Goal: Task Accomplishment & Management: Complete application form

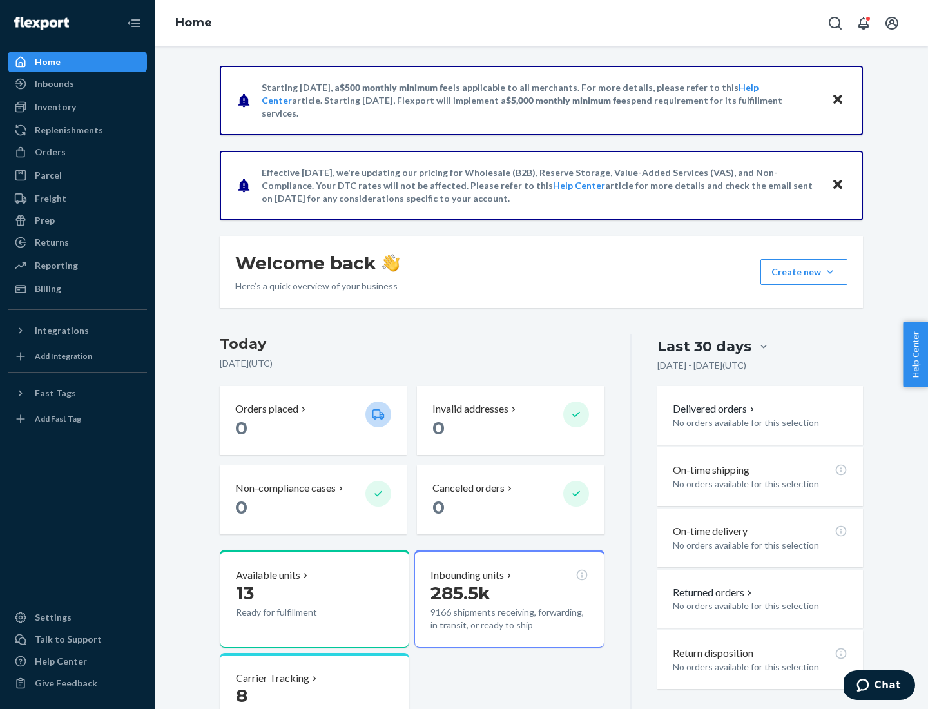
click at [830, 272] on button "Create new Create new inbound Create new order Create new product" at bounding box center [803, 272] width 87 height 26
click at [77, 84] on div "Inbounds" at bounding box center [77, 84] width 137 height 18
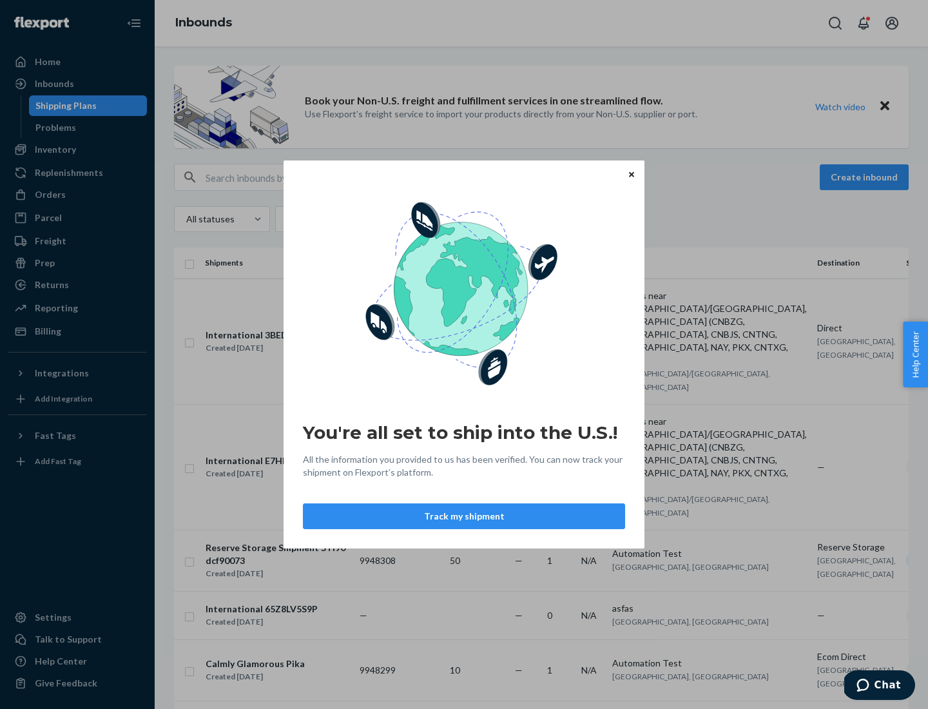
click at [464, 516] on button "Track my shipment" at bounding box center [464, 516] width 322 height 26
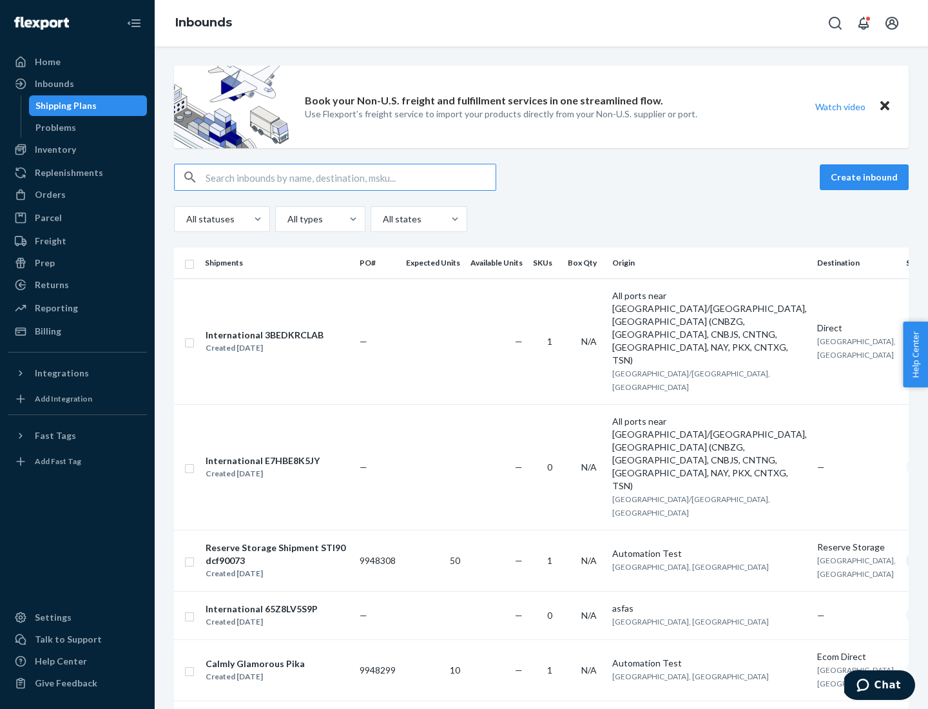
click at [866, 177] on button "Create inbound" at bounding box center [864, 177] width 89 height 26
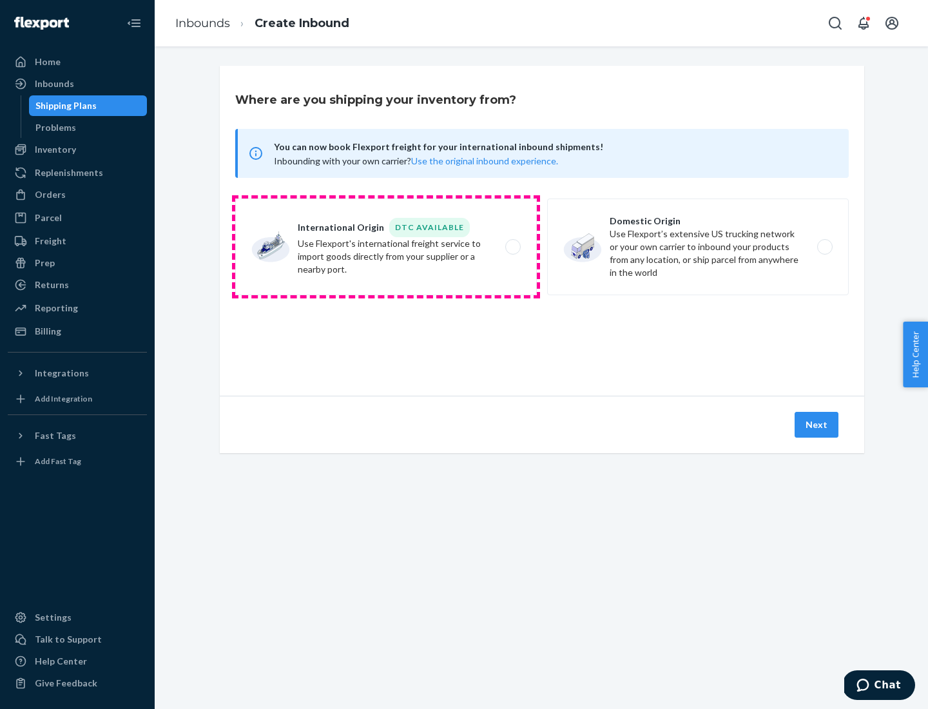
click at [386, 247] on label "International Origin DTC Available Use Flexport's international freight service…" at bounding box center [386, 246] width 302 height 97
click at [512, 247] on input "International Origin DTC Available Use Flexport's international freight service…" at bounding box center [516, 247] width 8 height 8
radio input "true"
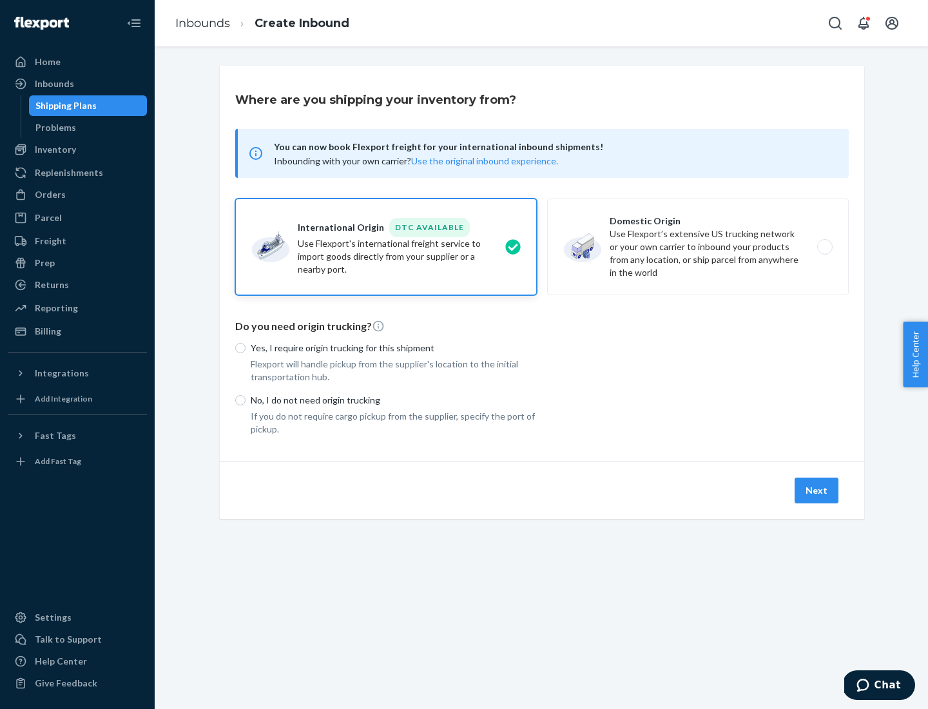
click at [394, 400] on p "No, I do not need origin trucking" at bounding box center [394, 400] width 286 height 13
click at [246, 400] on input "No, I do not need origin trucking" at bounding box center [240, 400] width 10 height 10
radio input "true"
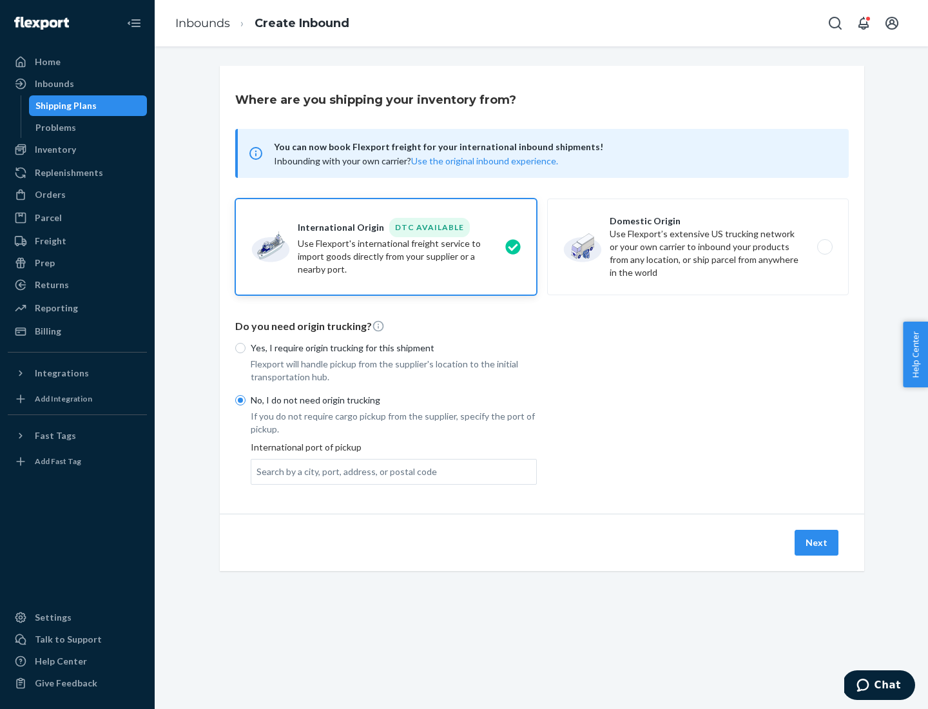
click at [343, 471] on div "Search by a city, port, address, or postal code" at bounding box center [346, 471] width 180 height 13
click at [258, 471] on input "Search by a city, port, address, or postal code" at bounding box center [256, 471] width 1 height 13
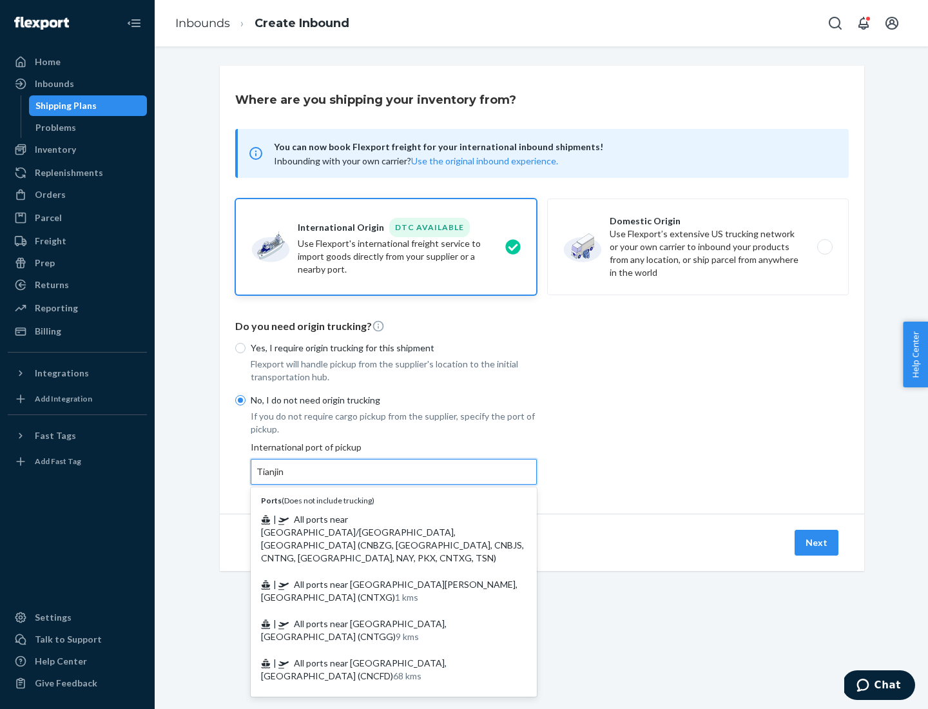
click at [381, 519] on span "| All ports near [GEOGRAPHIC_DATA]/[GEOGRAPHIC_DATA], [GEOGRAPHIC_DATA] (CNBZG,…" at bounding box center [392, 539] width 263 height 50
click at [285, 478] on input "Tianjin" at bounding box center [270, 471] width 28 height 13
type input "All ports near [GEOGRAPHIC_DATA]/[GEOGRAPHIC_DATA], [GEOGRAPHIC_DATA] (CNBZG, […"
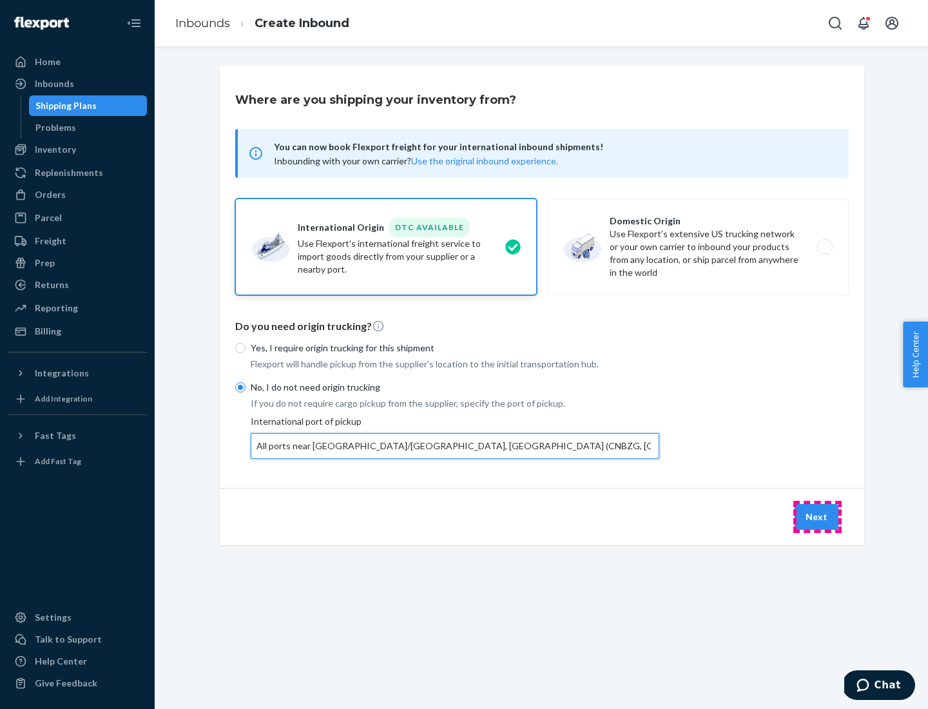
click at [817, 516] on button "Next" at bounding box center [817, 517] width 44 height 26
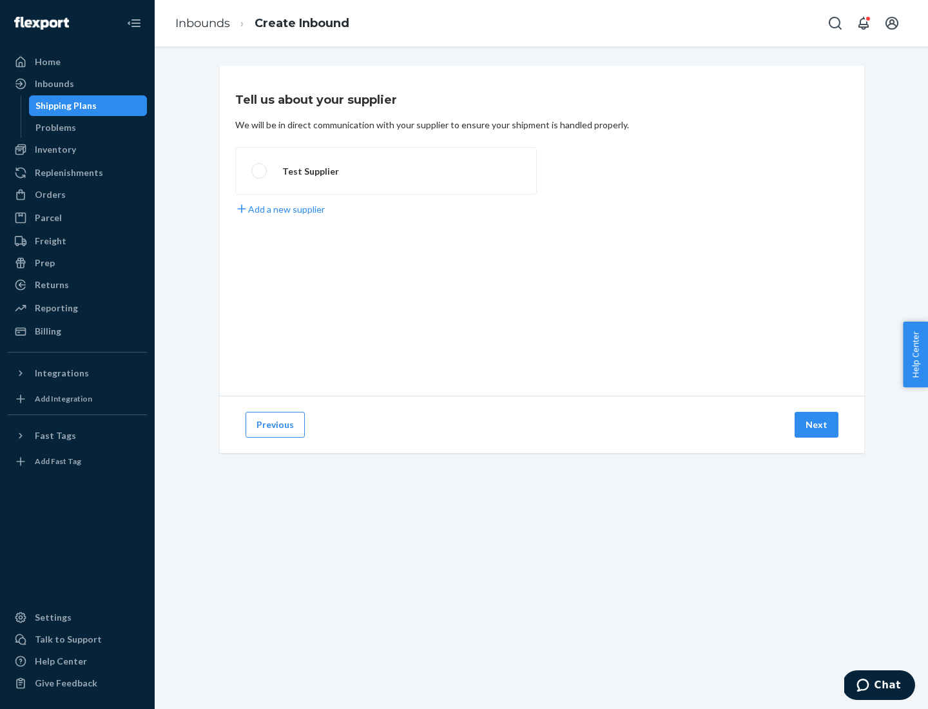
click at [386, 171] on label "Test Supplier" at bounding box center [386, 171] width 302 height 48
click at [260, 171] on input "Test Supplier" at bounding box center [255, 171] width 8 height 8
radio input "true"
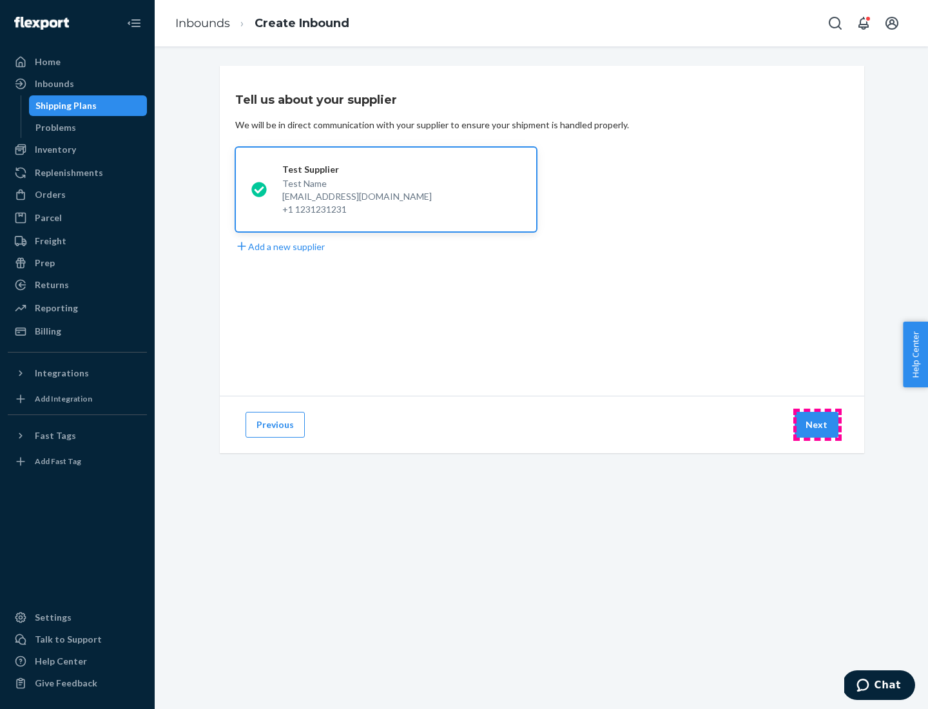
click at [817, 425] on button "Next" at bounding box center [817, 425] width 44 height 26
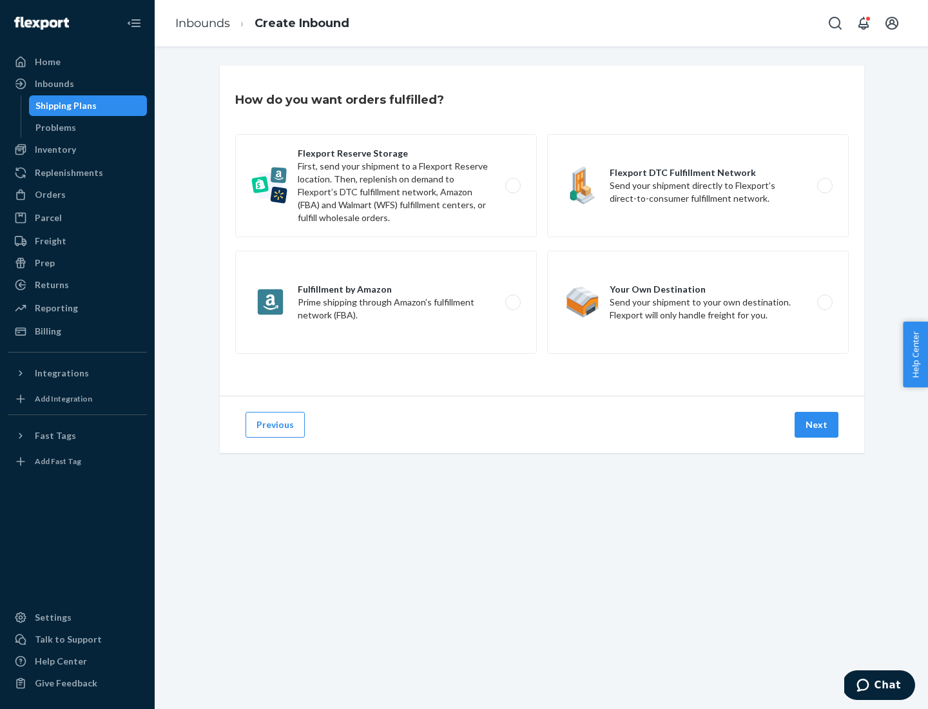
click at [542, 231] on div "Flexport Reserve Storage First, send your shipment to a Flexport Reserve locati…" at bounding box center [542, 245] width 614 height 223
click at [698, 186] on label "Flexport DTC Fulfillment Network Send your shipment directly to Flexport’s dire…" at bounding box center [698, 185] width 302 height 103
click at [824, 186] on input "Flexport DTC Fulfillment Network Send your shipment directly to Flexport’s dire…" at bounding box center [828, 186] width 8 height 8
radio input "true"
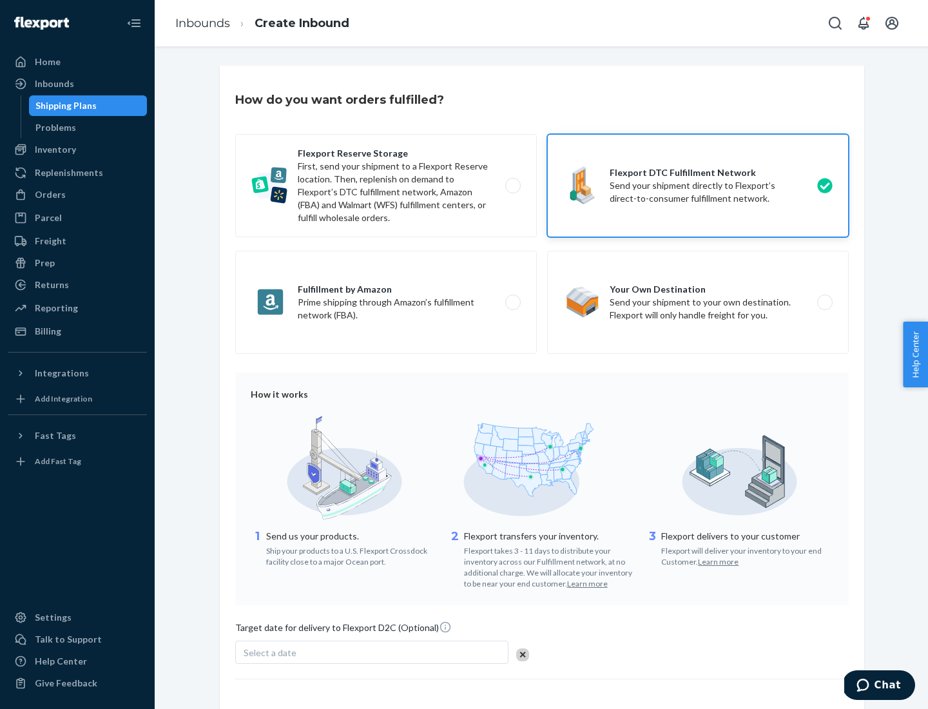
scroll to position [95, 0]
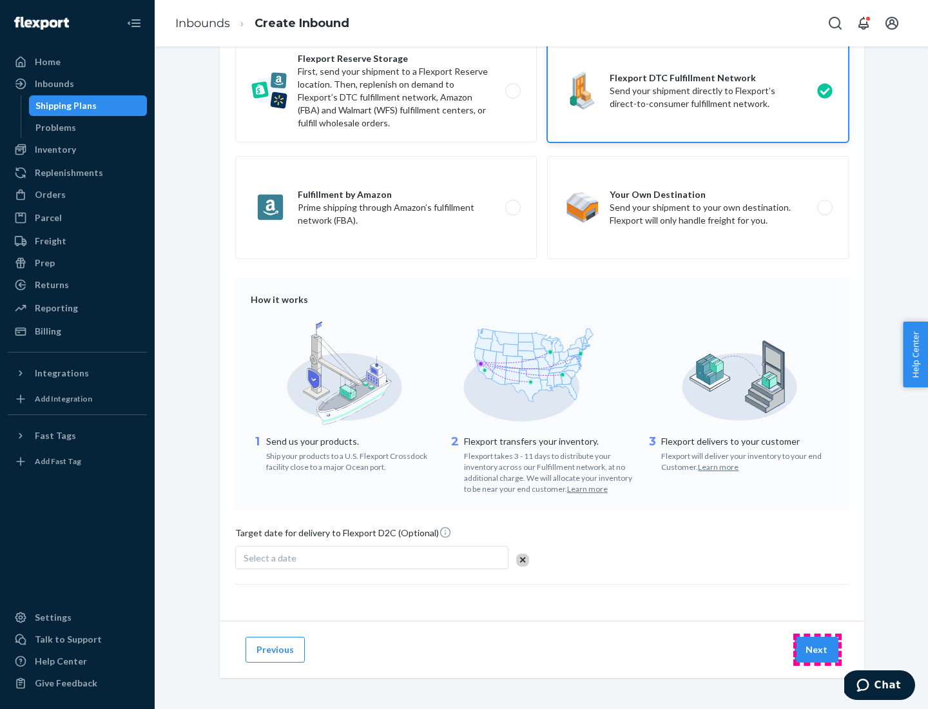
click at [817, 649] on button "Next" at bounding box center [817, 650] width 44 height 26
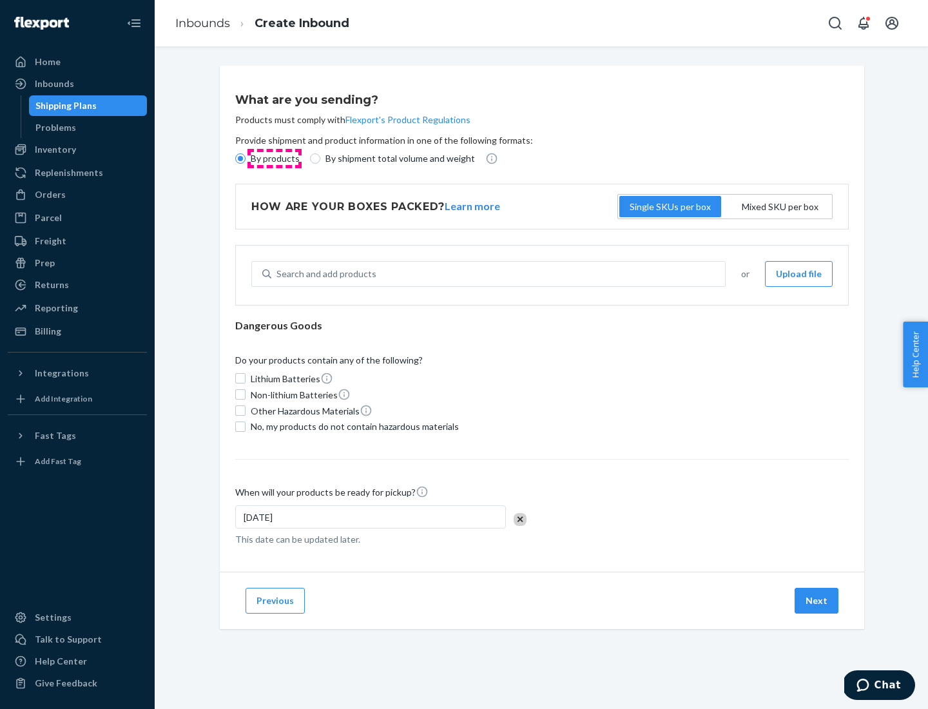
click at [274, 159] on p "By products" at bounding box center [275, 158] width 49 height 13
click at [246, 159] on input "By products" at bounding box center [240, 158] width 10 height 10
click at [324, 274] on div "Search and add products" at bounding box center [326, 273] width 100 height 13
click at [278, 274] on input "Search and add products" at bounding box center [276, 273] width 1 height 13
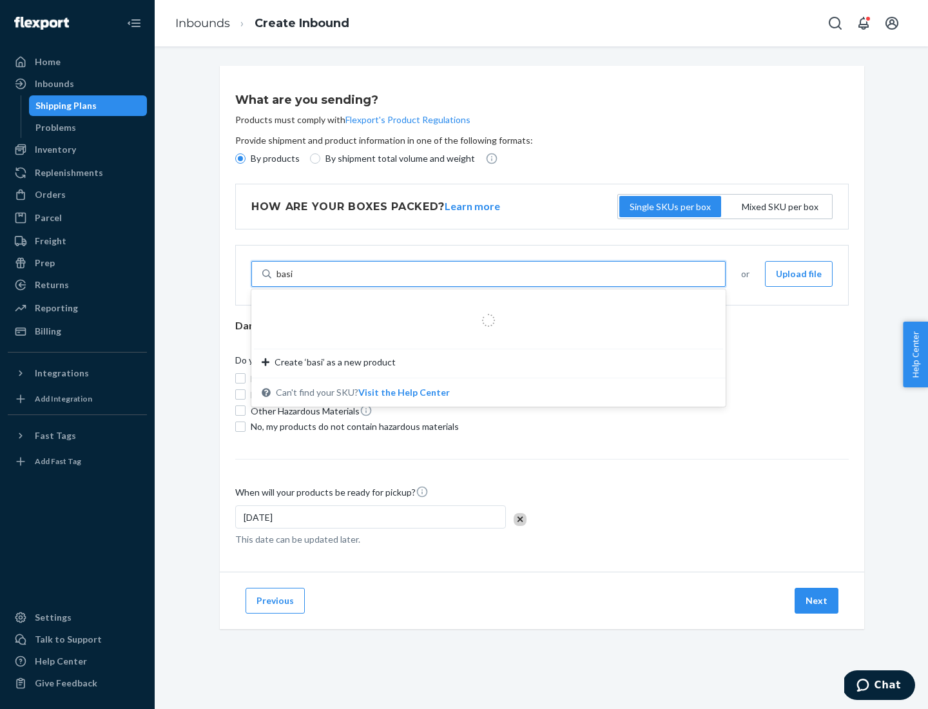
type input "basic"
click at [484, 305] on div "Basic Test Product 1" at bounding box center [483, 304] width 443 height 13
click at [298, 280] on input "basic" at bounding box center [286, 273] width 21 height 13
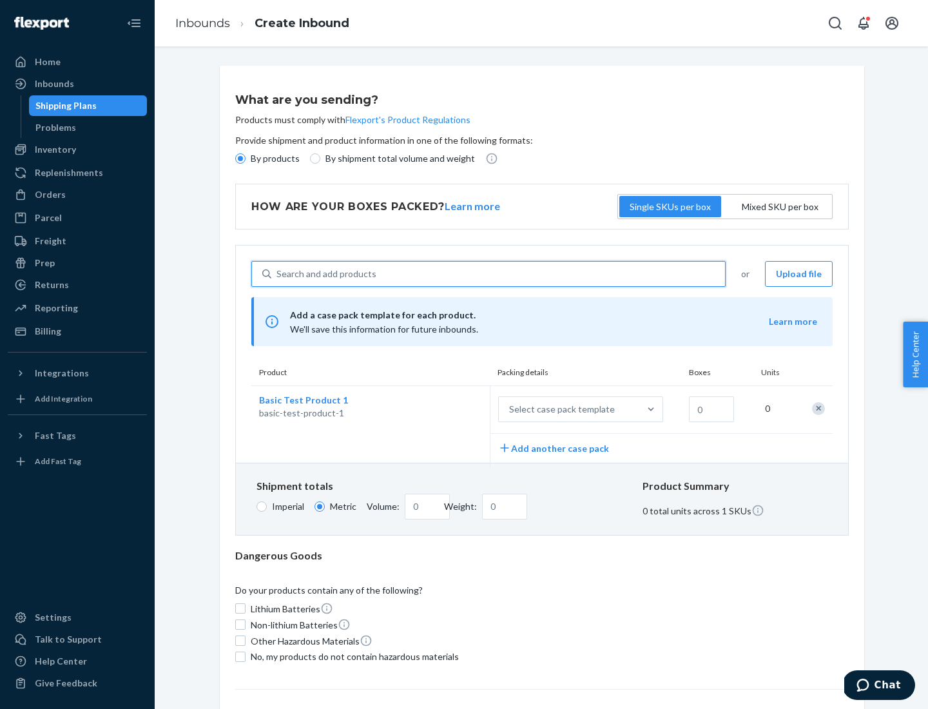
scroll to position [32, 0]
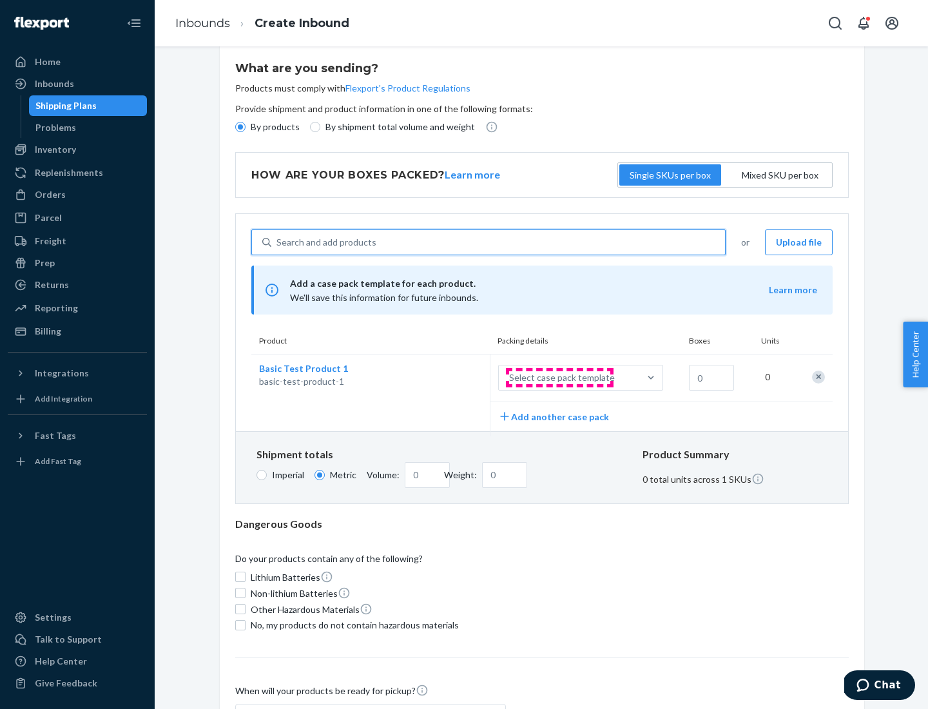
click at [559, 378] on div "Select case pack template" at bounding box center [562, 377] width 106 height 13
click at [445, 378] on input "Select case pack template" at bounding box center [445, 378] width 0 height 0
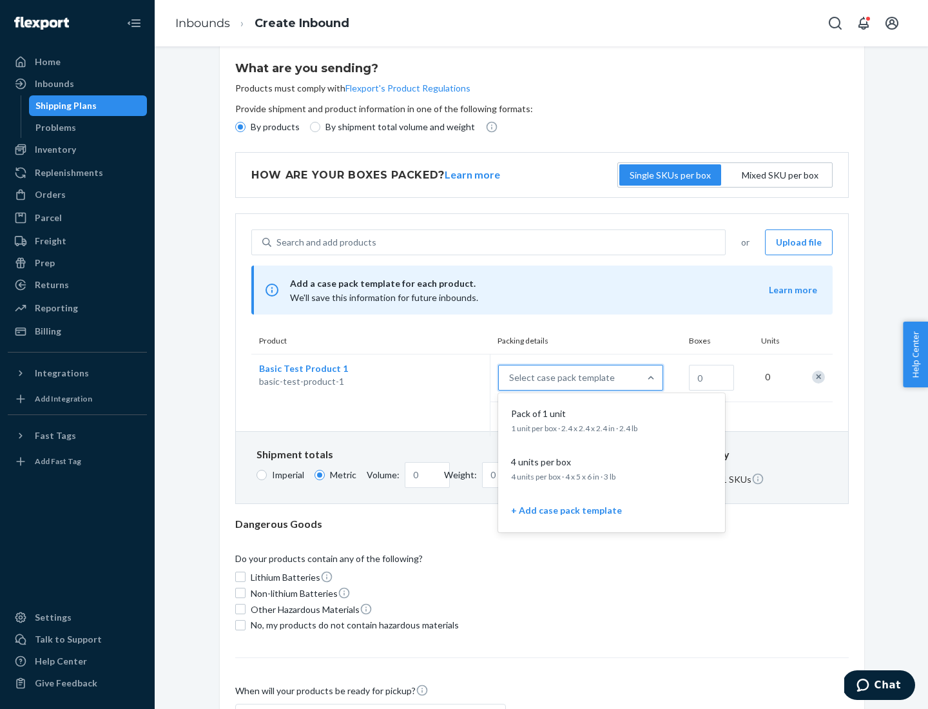
scroll to position [74, 0]
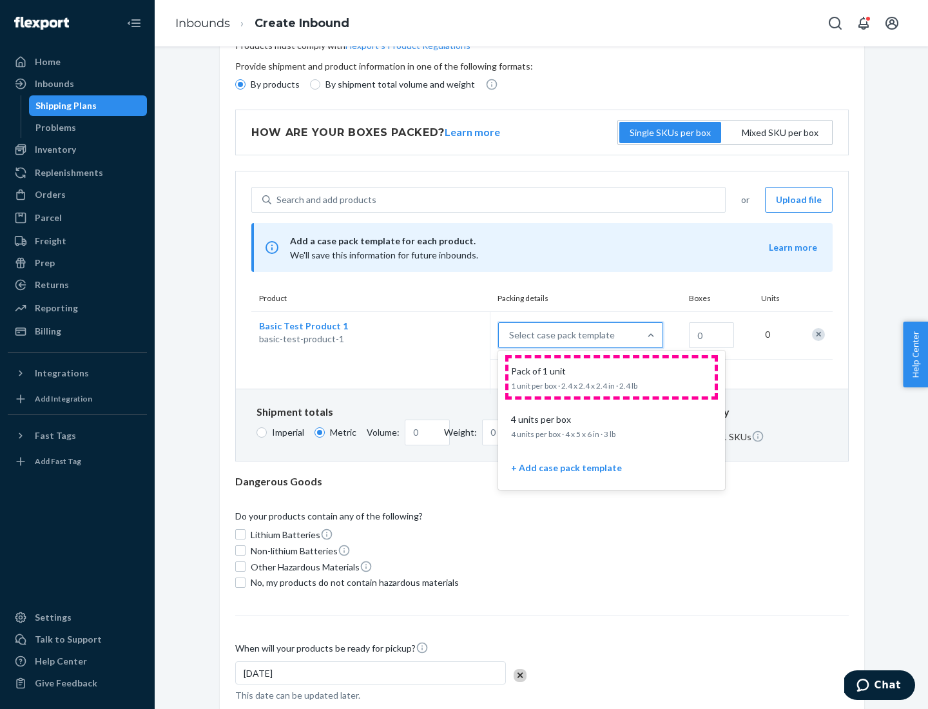
click at [612, 377] on div "Pack of 1 unit" at bounding box center [609, 371] width 206 height 13
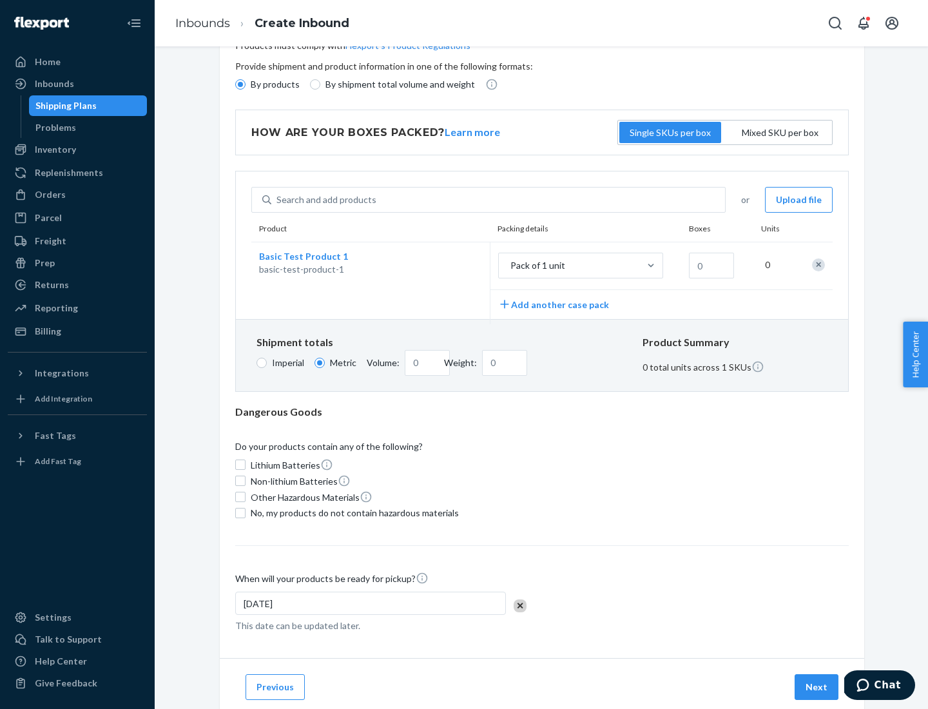
scroll to position [0, 0]
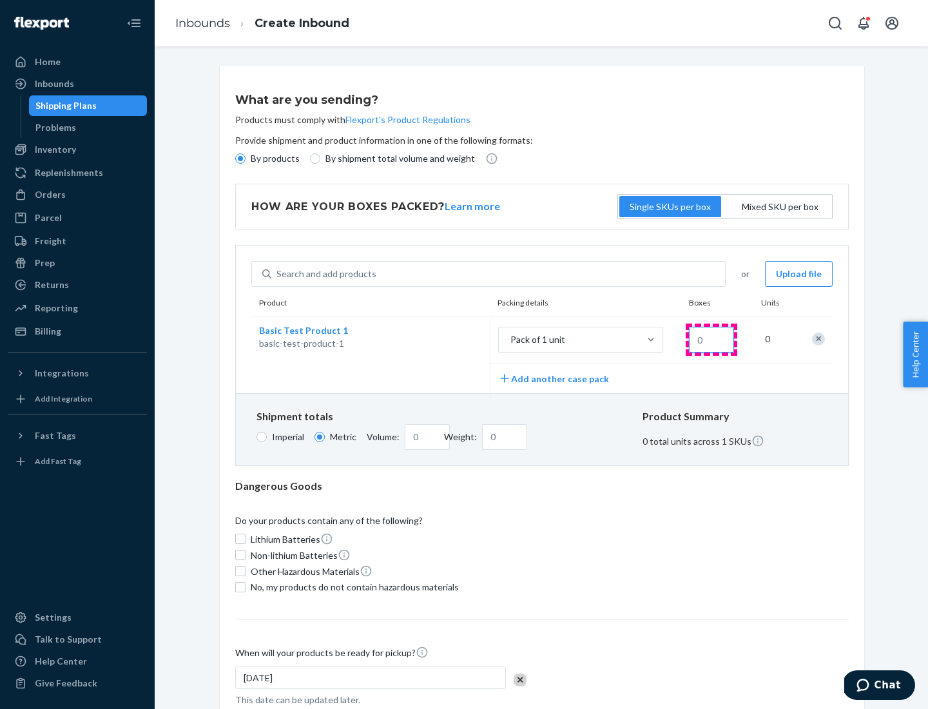
type input "1.09"
type input "1"
type input "10.89"
type input "10"
type input "0.02"
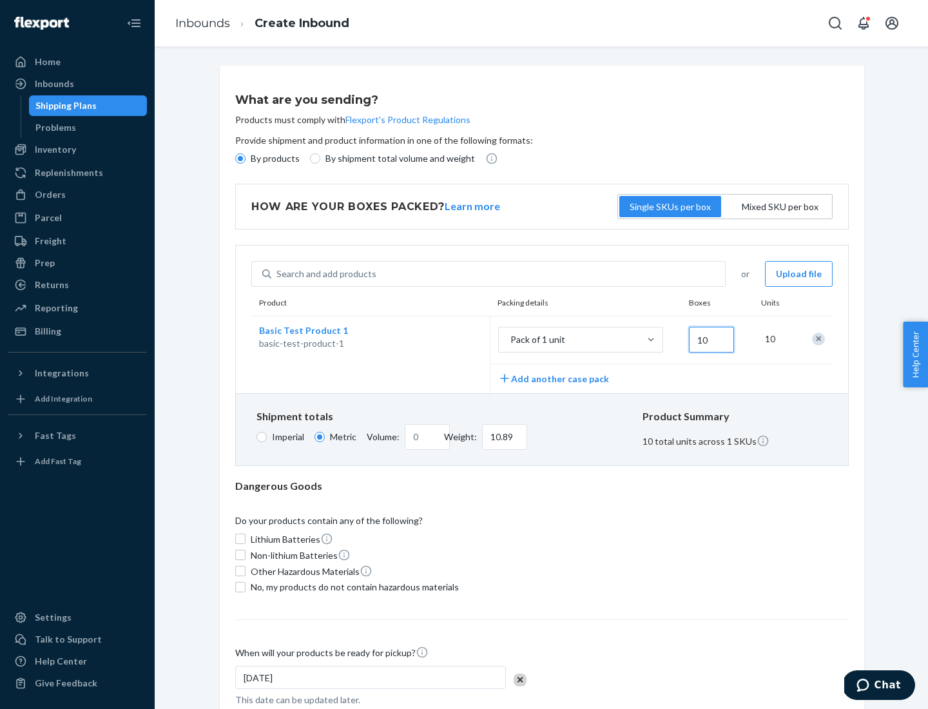
type input "108.86"
type input "1000"
type input "0.23"
type input "1088.62"
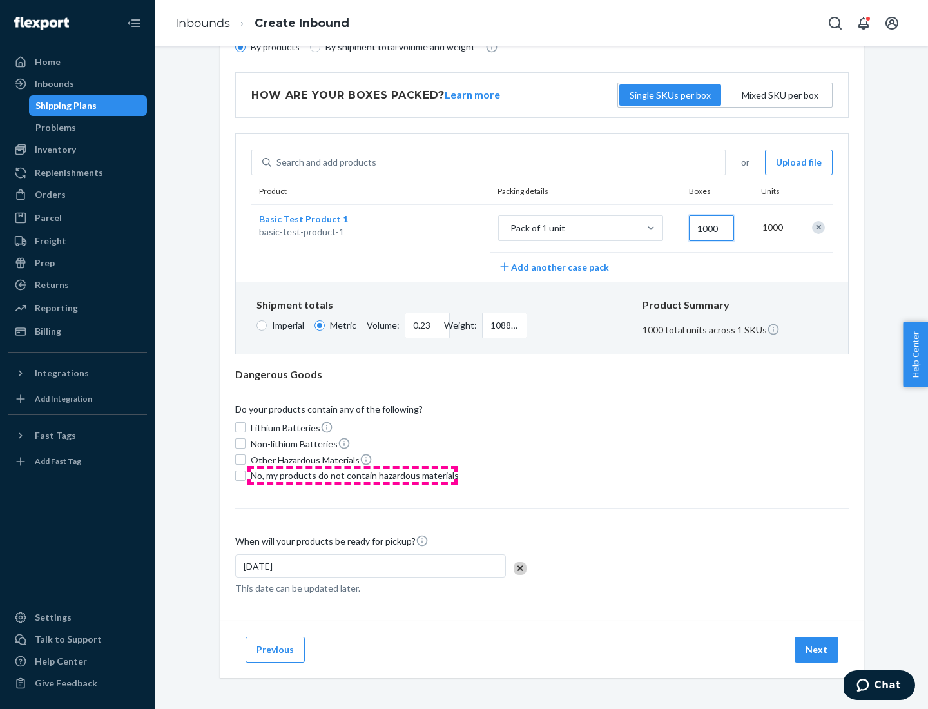
type input "1000"
click at [353, 475] on span "No, my products do not contain hazardous materials" at bounding box center [355, 475] width 208 height 13
click at [246, 475] on input "No, my products do not contain hazardous materials" at bounding box center [240, 475] width 10 height 10
checkbox input "true"
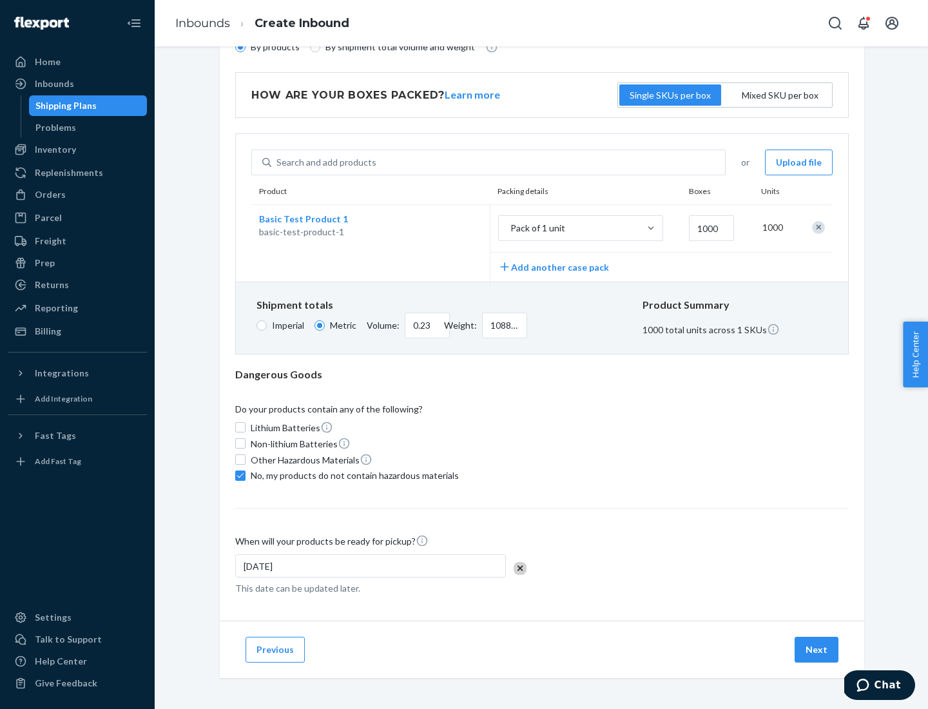
click at [817, 649] on button "Next" at bounding box center [817, 650] width 44 height 26
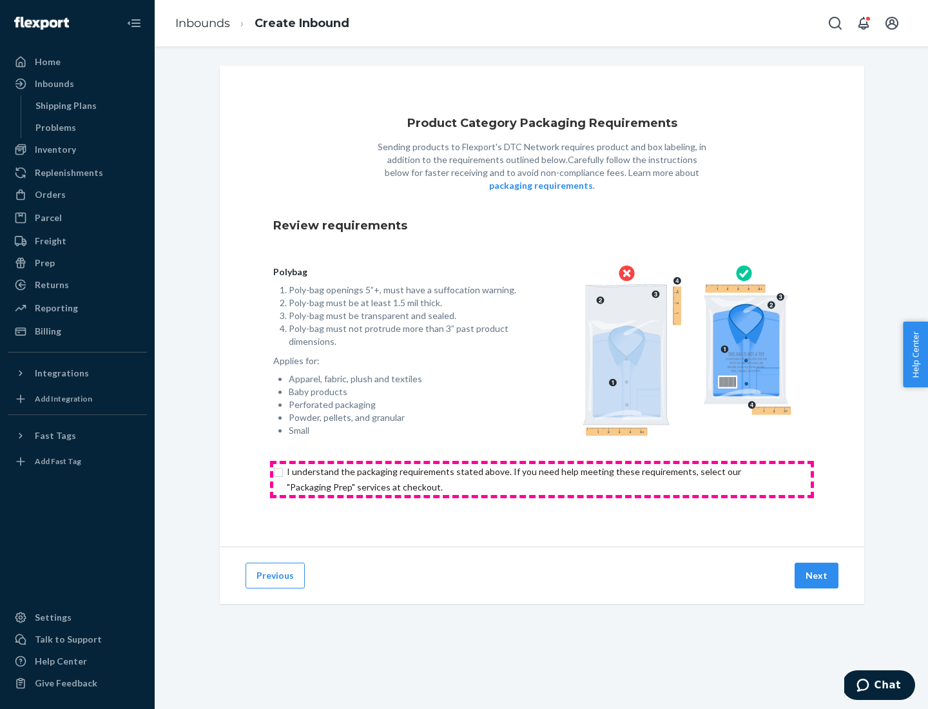
click at [542, 479] on input "checkbox" at bounding box center [541, 479] width 537 height 31
checkbox input "true"
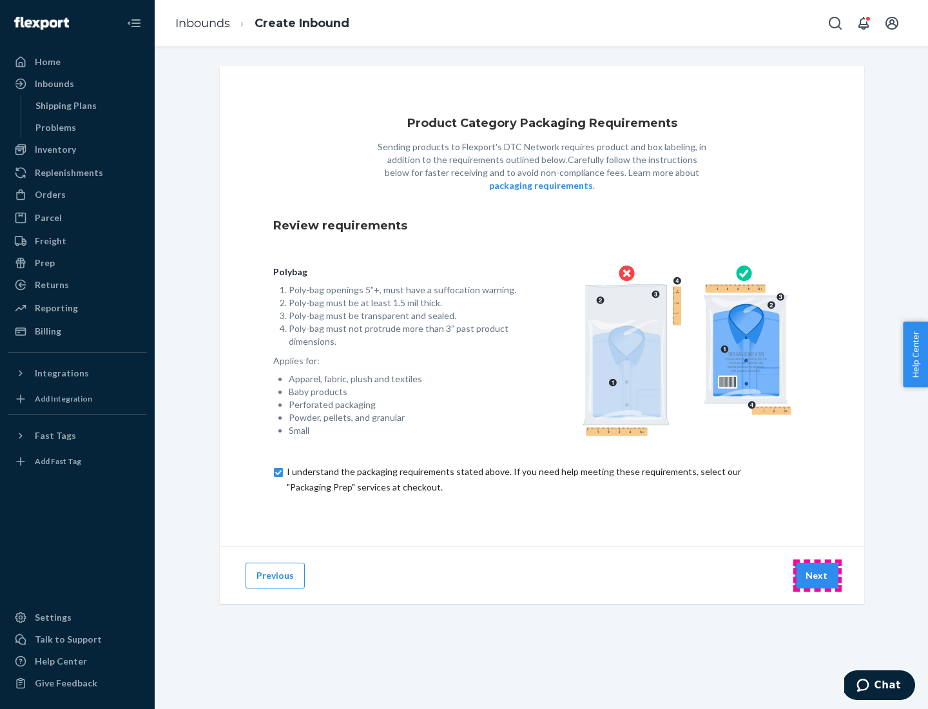
click at [817, 575] on button "Next" at bounding box center [817, 576] width 44 height 26
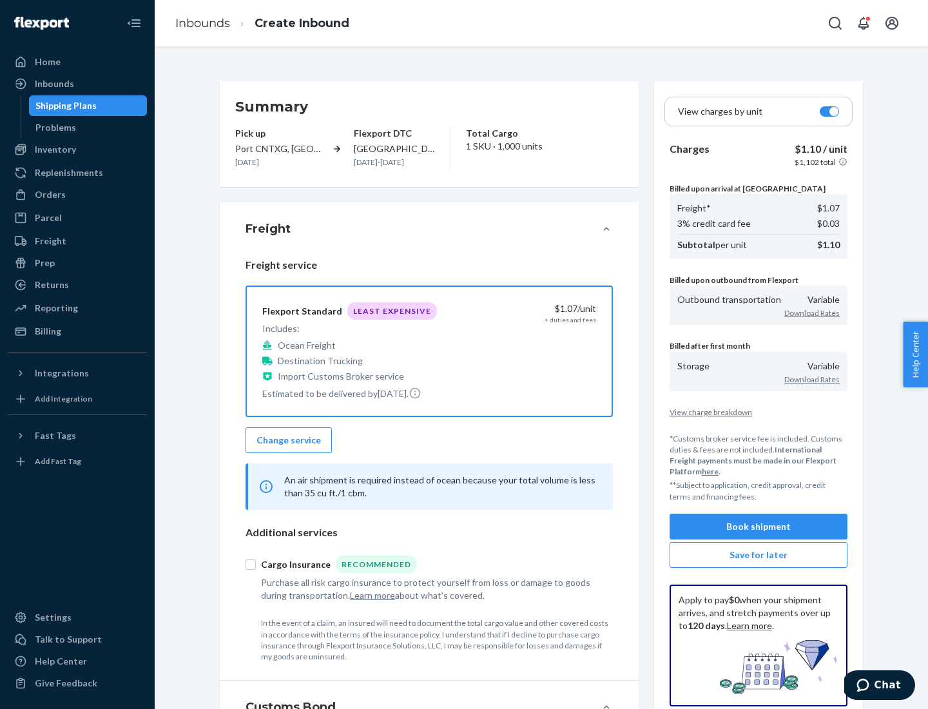
scroll to position [149, 0]
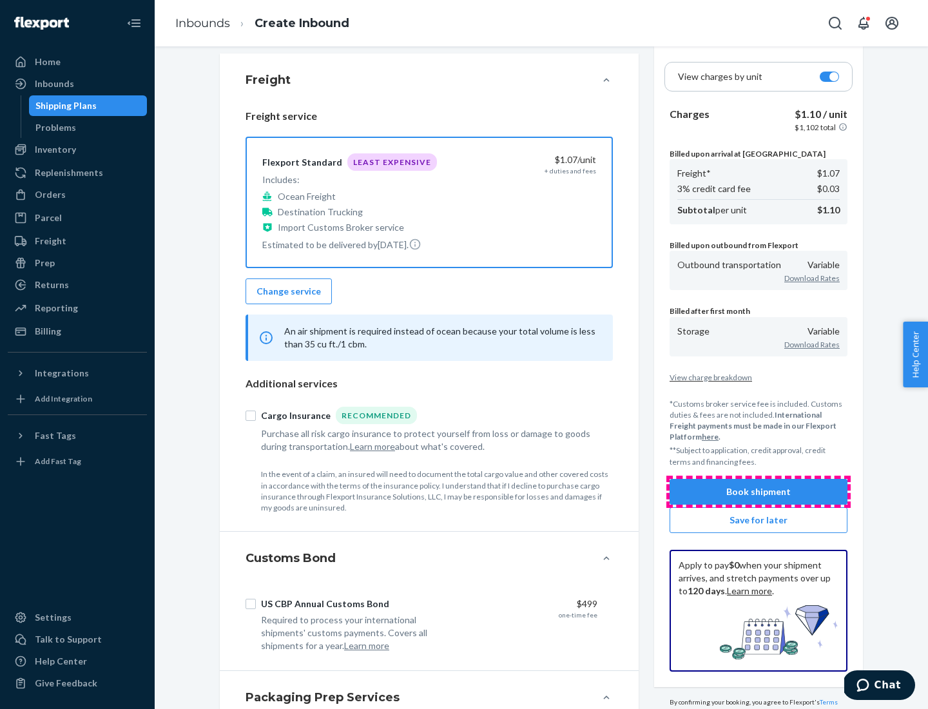
click at [759, 491] on button "Book shipment" at bounding box center [759, 492] width 178 height 26
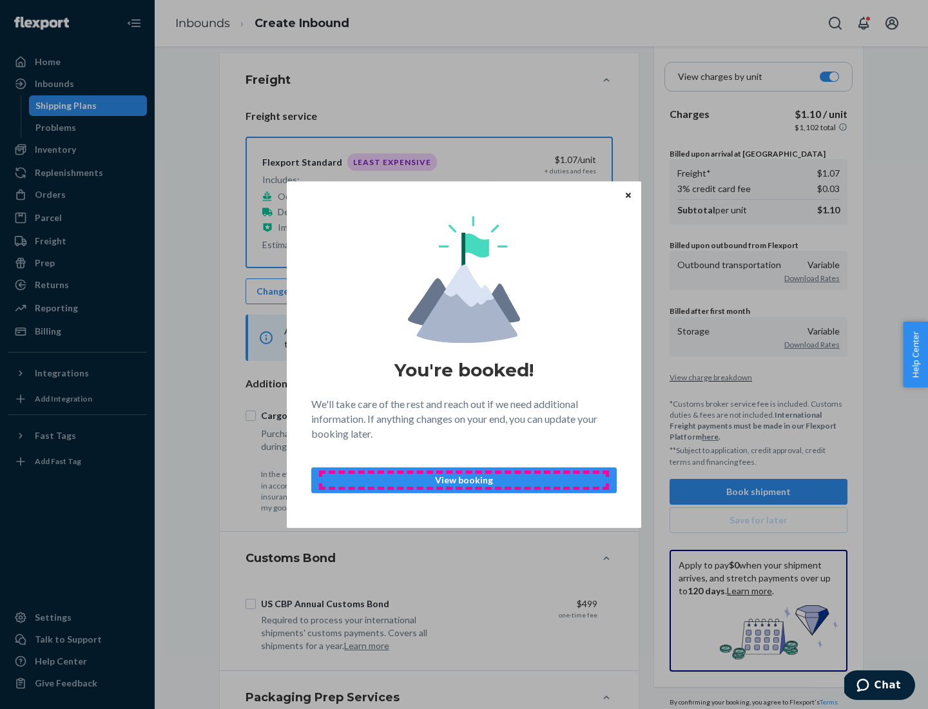
click at [464, 479] on p "View booking" at bounding box center [464, 480] width 284 height 13
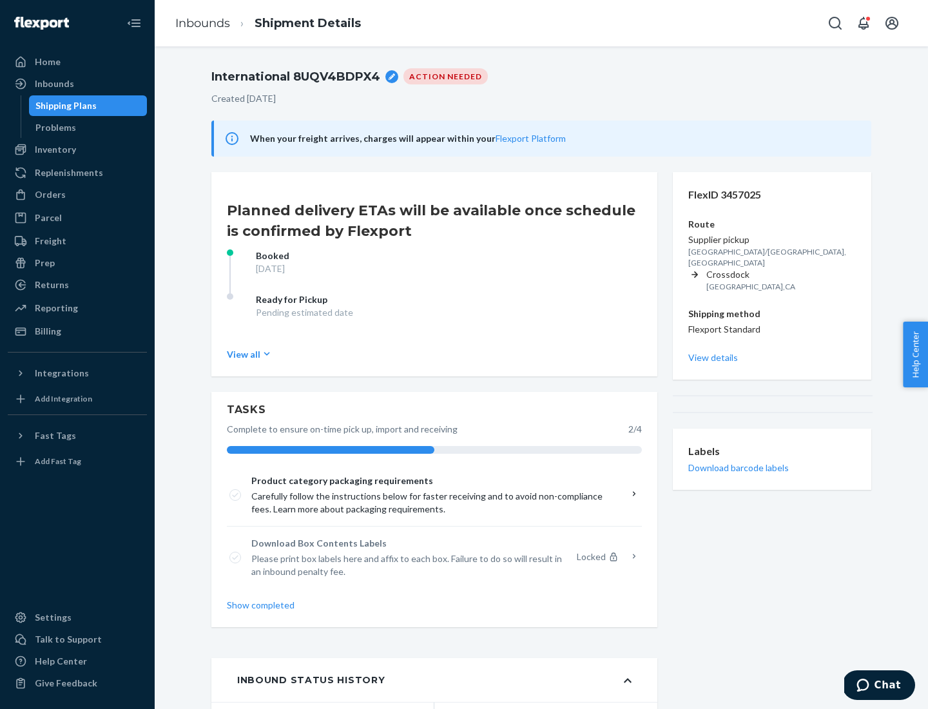
scroll to position [103, 0]
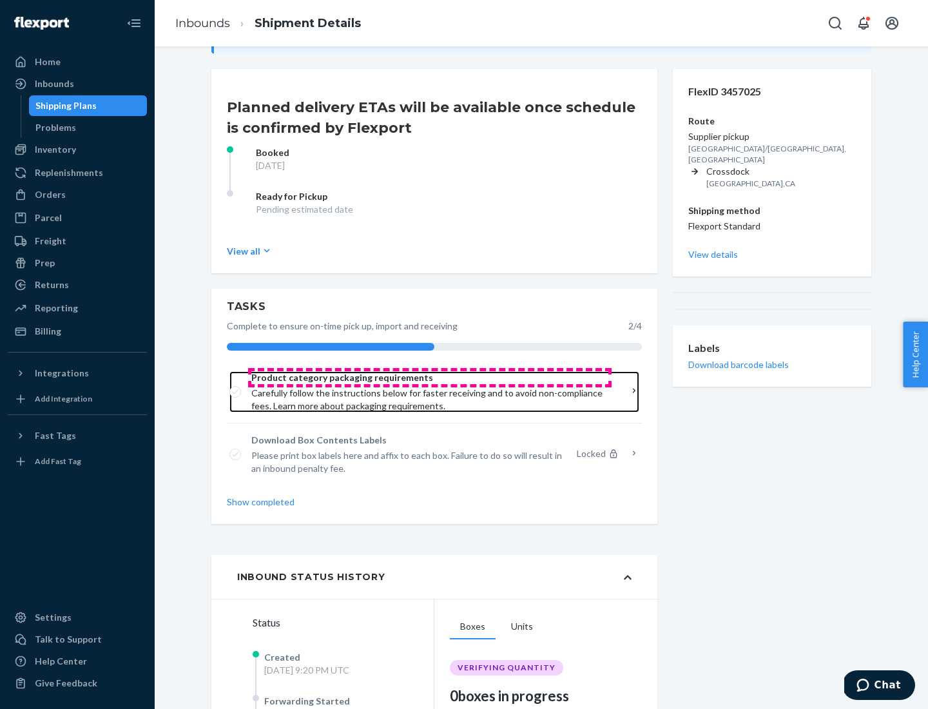
click at [430, 378] on span "Product category packaging requirements" at bounding box center [429, 377] width 357 height 13
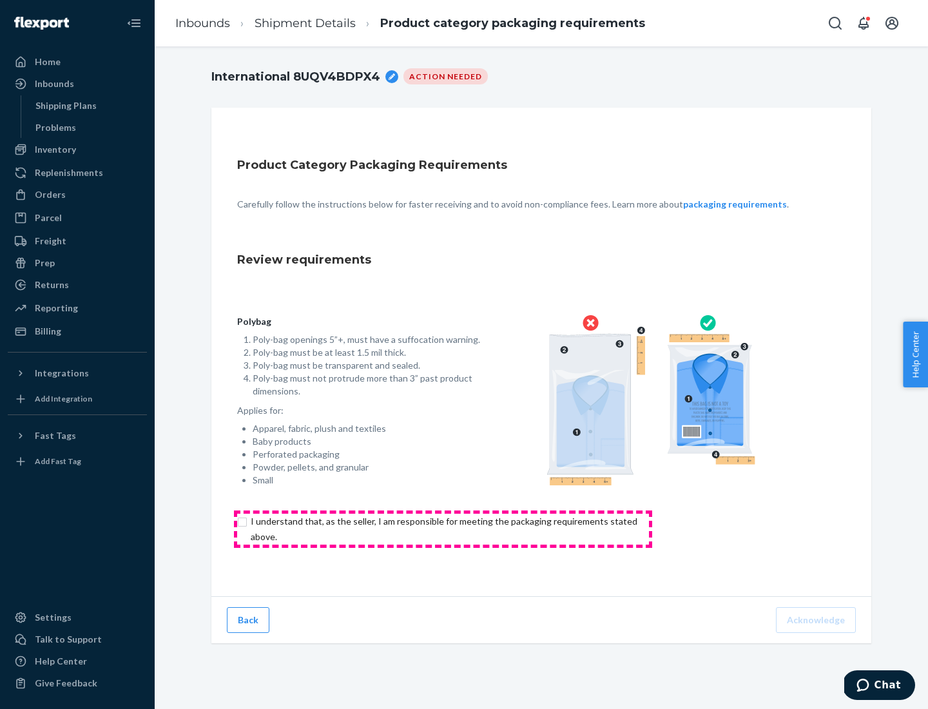
click at [443, 528] on input "checkbox" at bounding box center [451, 529] width 429 height 31
checkbox input "true"
